Goal: Find specific page/section: Find specific page/section

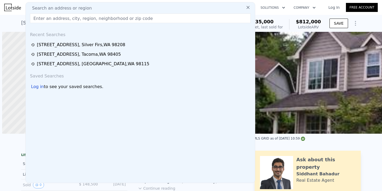
scroll to position [0, 123]
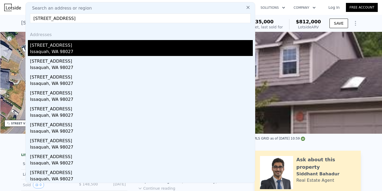
type input "[STREET_ADDRESS]"
click at [131, 49] on div "Issaquah, WA 98027" at bounding box center [141, 52] width 223 height 7
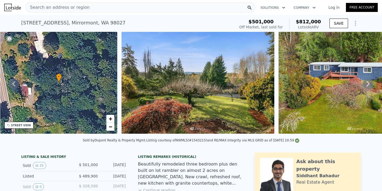
click at [126, 12] on div "Search an address or region" at bounding box center [140, 7] width 230 height 11
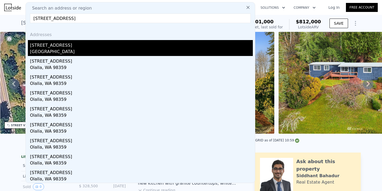
type input "[STREET_ADDRESS]"
click at [120, 41] on div "[STREET_ADDRESS]" at bounding box center [141, 44] width 223 height 8
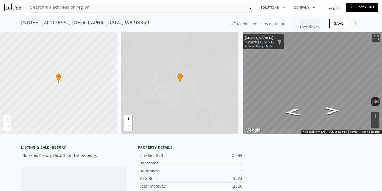
scroll to position [0, 2]
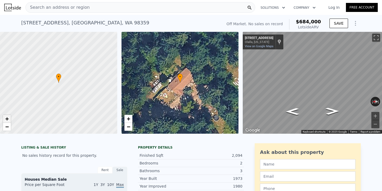
click at [9, 120] on link "+" at bounding box center [7, 119] width 8 height 8
click at [8, 127] on span "−" at bounding box center [6, 126] width 3 height 7
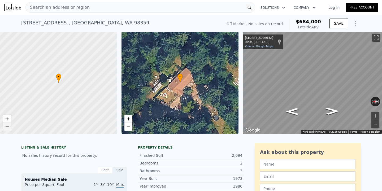
click at [8, 127] on span "−" at bounding box center [6, 126] width 3 height 7
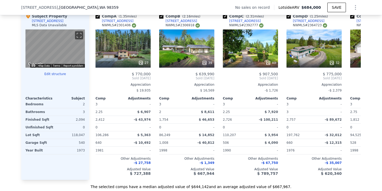
scroll to position [527, 0]
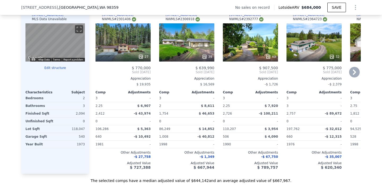
click at [356, 72] on icon at bounding box center [354, 72] width 11 height 11
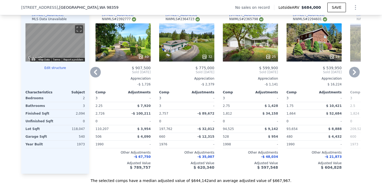
click at [356, 72] on icon at bounding box center [354, 72] width 11 height 11
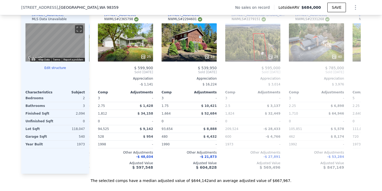
scroll to position [0, 255]
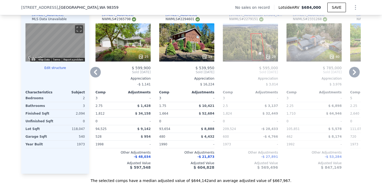
click at [97, 76] on icon at bounding box center [95, 72] width 11 height 11
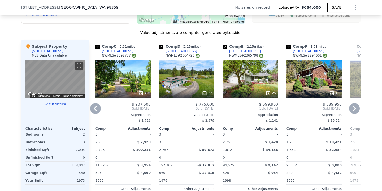
scroll to position [491, 0]
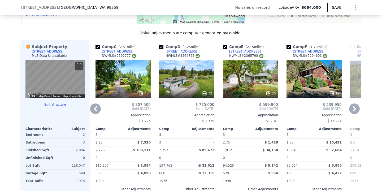
click at [354, 110] on icon at bounding box center [354, 108] width 3 height 5
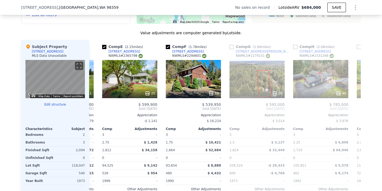
scroll to position [0, 255]
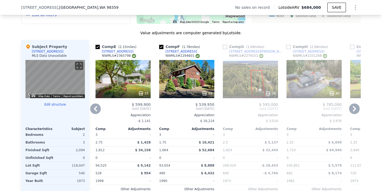
click at [355, 110] on icon at bounding box center [354, 109] width 11 height 11
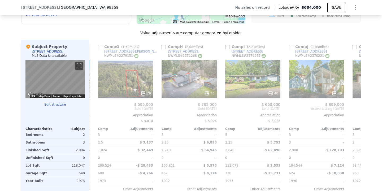
scroll to position [0, 382]
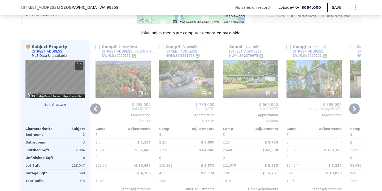
click at [98, 106] on icon at bounding box center [95, 109] width 11 height 11
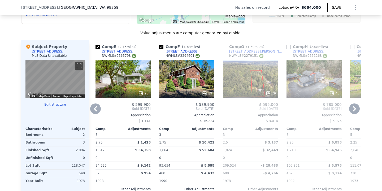
click at [98, 106] on icon at bounding box center [95, 109] width 11 height 11
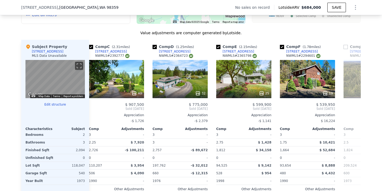
scroll to position [0, 127]
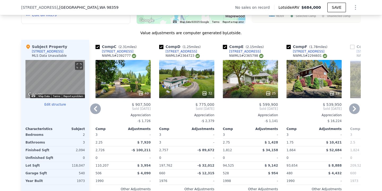
click at [93, 111] on icon at bounding box center [95, 109] width 11 height 11
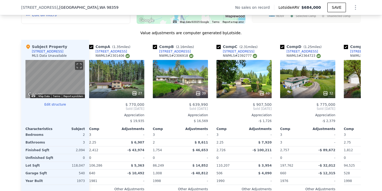
scroll to position [0, 0]
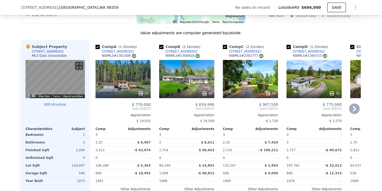
click at [355, 111] on icon at bounding box center [354, 109] width 11 height 11
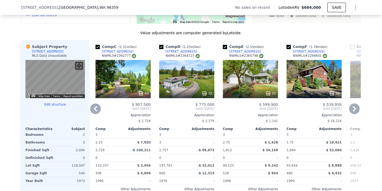
click at [355, 111] on icon at bounding box center [354, 109] width 11 height 11
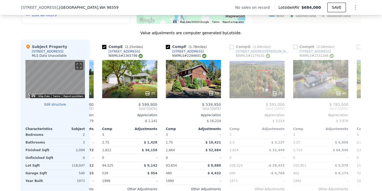
scroll to position [0, 255]
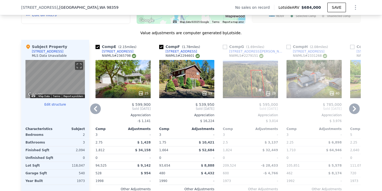
click at [95, 110] on icon at bounding box center [95, 109] width 11 height 11
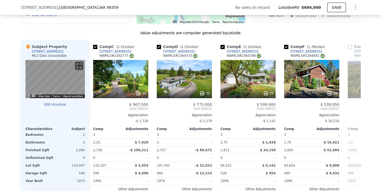
scroll to position [0, 127]
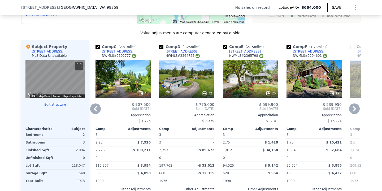
click at [352, 106] on icon at bounding box center [354, 109] width 11 height 11
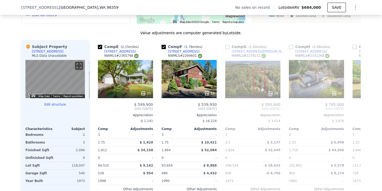
scroll to position [0, 255]
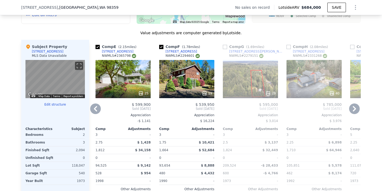
click at [352, 106] on icon at bounding box center [354, 109] width 11 height 11
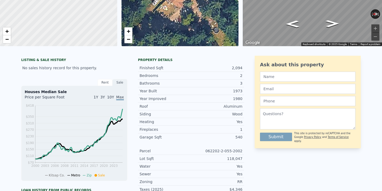
scroll to position [0, 0]
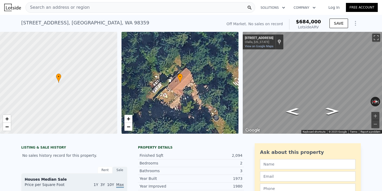
click at [101, 6] on div "Search an address or region" at bounding box center [140, 7] width 230 height 11
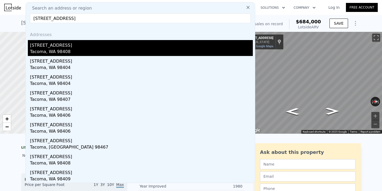
type input "[STREET_ADDRESS]"
click at [76, 50] on div "Tacoma, WA 98408" at bounding box center [141, 52] width 223 height 7
